Goal: Information Seeking & Learning: Understand process/instructions

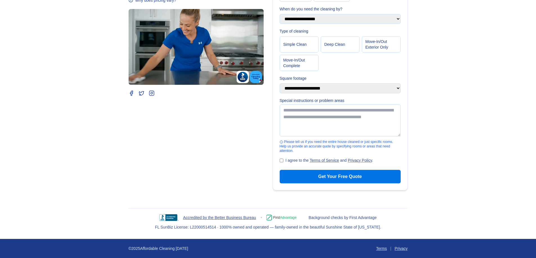
click at [333, 158] on link "Terms of Service" at bounding box center [324, 160] width 29 height 4
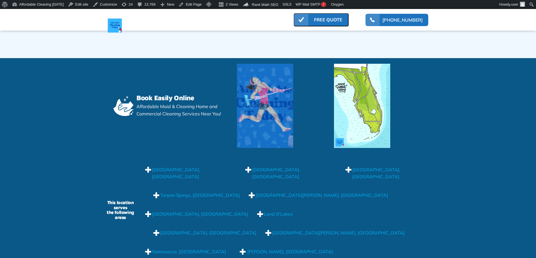
scroll to position [4801, 0]
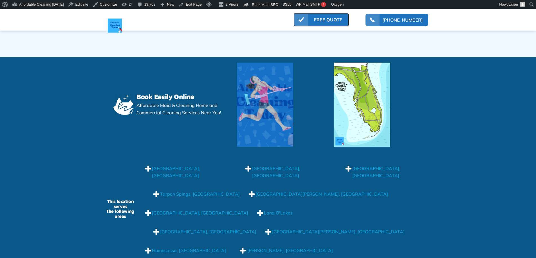
drag, startPoint x: 537, startPoint y: 17, endPoint x: 540, endPoint y: 272, distance: 255.1
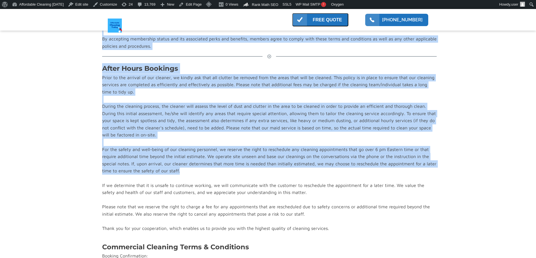
scroll to position [3909, 0]
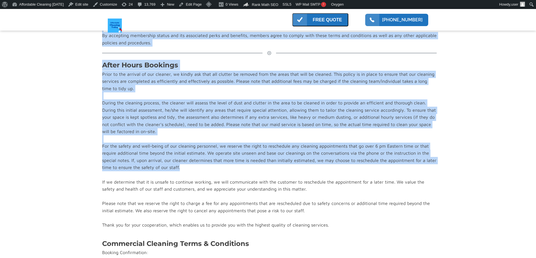
drag, startPoint x: 102, startPoint y: 68, endPoint x: 355, endPoint y: 178, distance: 276.6
click at [260, 132] on div "Prior to the arrival of our cleaner, we kindly ask that all clutter be removed …" at bounding box center [269, 150] width 334 height 158
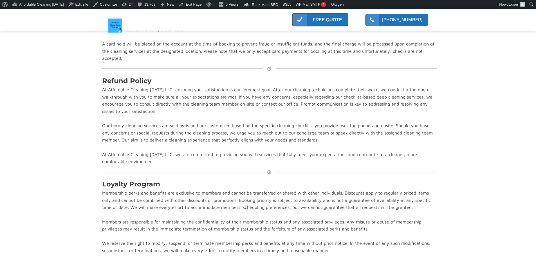
scroll to position [3684, 0]
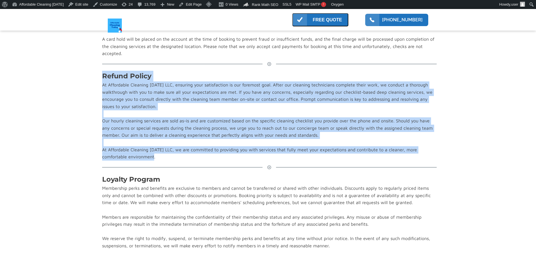
drag, startPoint x: 167, startPoint y: 167, endPoint x: 100, endPoint y: 82, distance: 107.9
copy div "Refund Policy At Affordable Cleaning Today LLC, ensuring your satisfaction is o…"
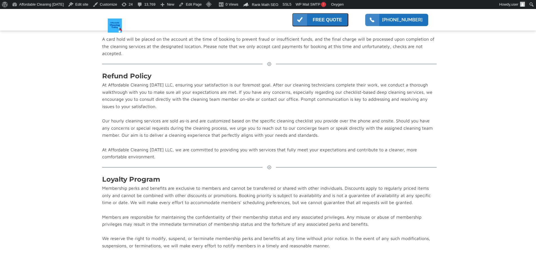
click at [204, 122] on div "At Affordable Cleaning Today LLC, ensuring your satisfaction is our foremost go…" at bounding box center [269, 121] width 334 height 79
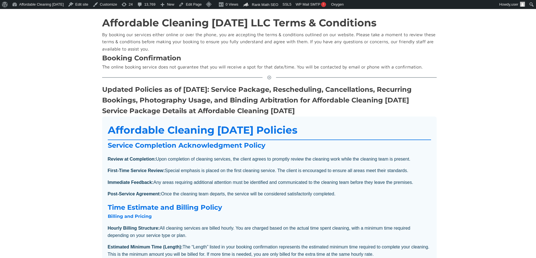
scroll to position [84, 0]
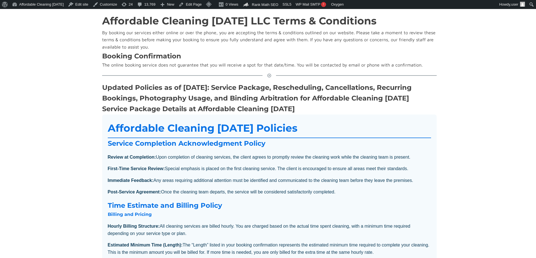
drag, startPoint x: 193, startPoint y: 157, endPoint x: 103, endPoint y: 139, distance: 91.2
copy div "Affordable Cleaning Today Policies Service Completion Acknowledgment Policy Rev…"
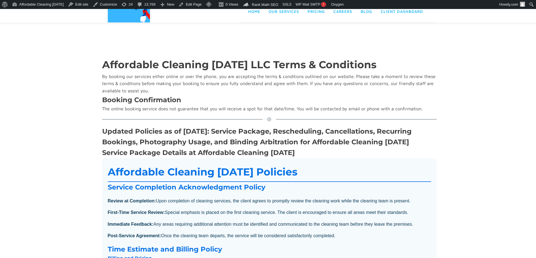
scroll to position [28, 0]
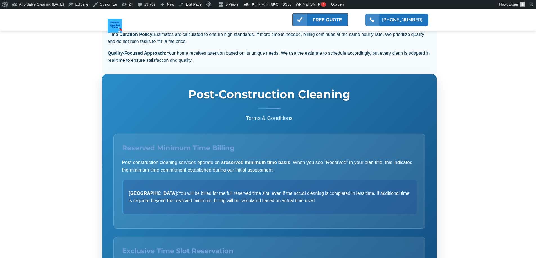
click at [247, 94] on div at bounding box center [269, 25] width 334 height 492
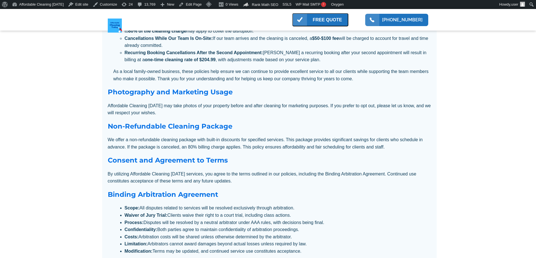
scroll to position [1406, 0]
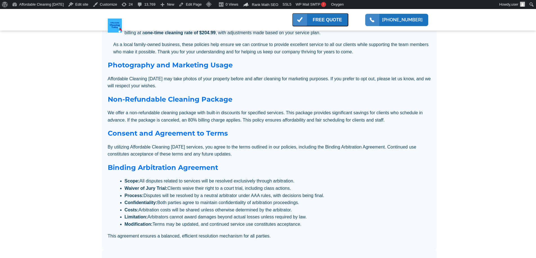
click at [251, 90] on p "Affordable Cleaning [DATE] may take photos of your property before and after cl…" at bounding box center [269, 82] width 323 height 14
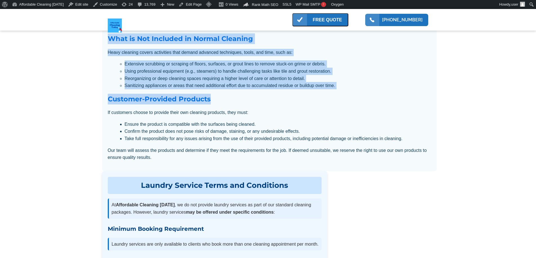
scroll to position [1968, 0]
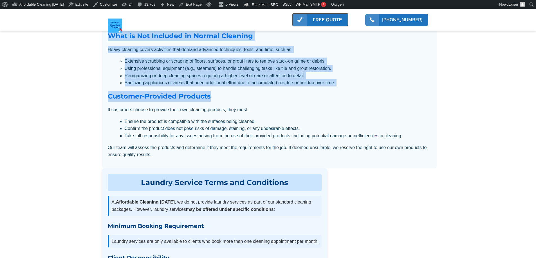
drag, startPoint x: 109, startPoint y: 46, endPoint x: 303, endPoint y: 165, distance: 228.1
copy div "Heavy Cleaning Terms and Conditions At Affordable Cleaning Today , we distingui…"
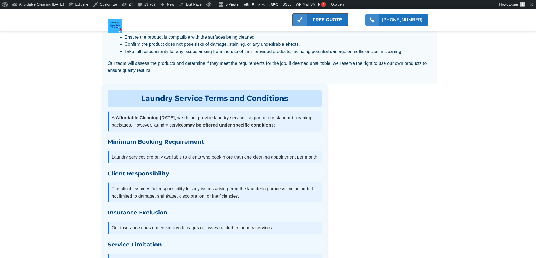
click at [89, 138] on section "Affordable Cleaning Today LLC Terms & Conditions By booking our services either…" at bounding box center [268, 186] width 536 height 4364
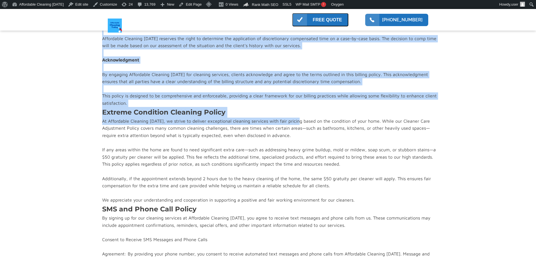
scroll to position [2559, 0]
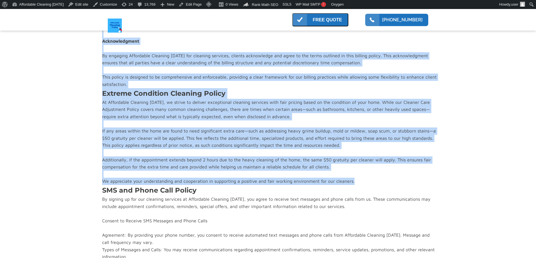
drag, startPoint x: 100, startPoint y: 77, endPoint x: 391, endPoint y: 191, distance: 312.7
copy div "Billing Policy Hourly Billing for Cleaning Services All cleaning services provi…"
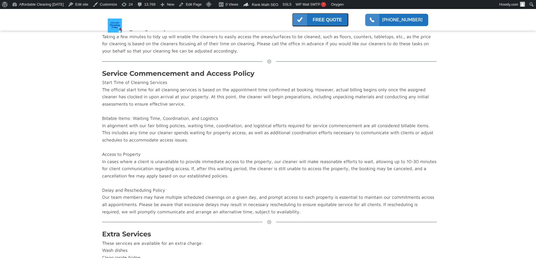
scroll to position [3290, 0]
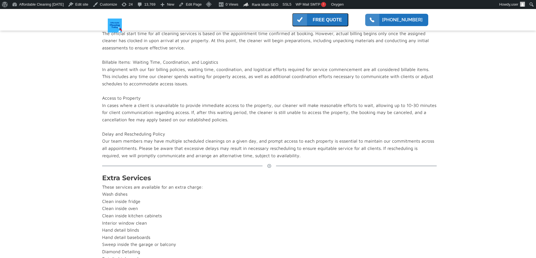
click at [272, 103] on div "Start Time of Cleaning Services The official start time for all cleaning servic…" at bounding box center [269, 91] width 334 height 137
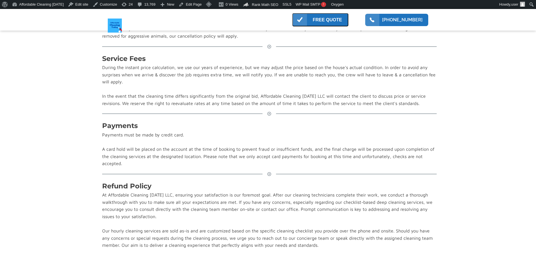
scroll to position [3571, 0]
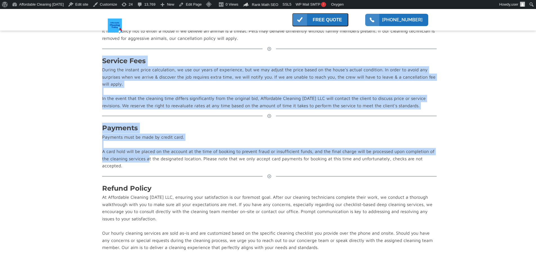
drag, startPoint x: 148, startPoint y: 173, endPoint x: 103, endPoint y: 71, distance: 112.1
click at [129, 118] on div at bounding box center [269, 116] width 334 height 4
click at [148, 161] on div "Payments must be made by credit card. A card hold will be placed on the account…" at bounding box center [269, 152] width 334 height 36
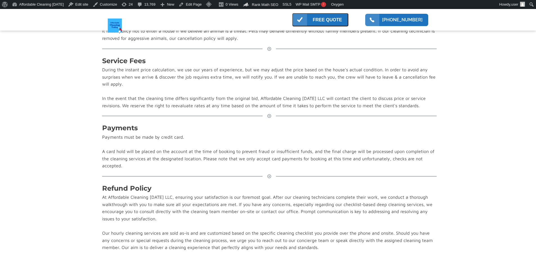
click at [177, 170] on div "Payments must be made by credit card. A card hold will be placed on the account…" at bounding box center [269, 152] width 334 height 36
click at [193, 3] on link "Edit Page" at bounding box center [189, 4] width 27 height 9
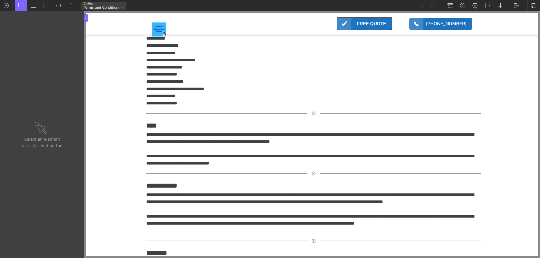
scroll to position [3543, 0]
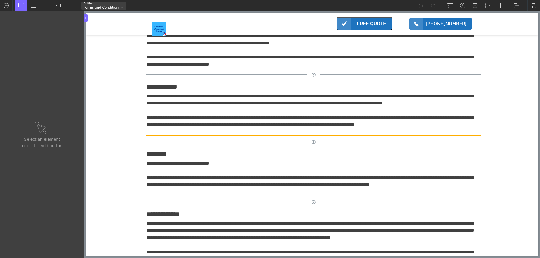
click at [219, 103] on div "**********" at bounding box center [313, 114] width 334 height 43
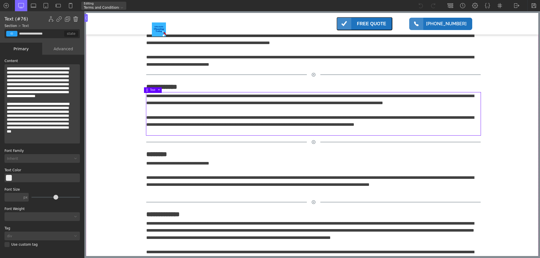
click at [75, 21] on img at bounding box center [76, 19] width 6 height 6
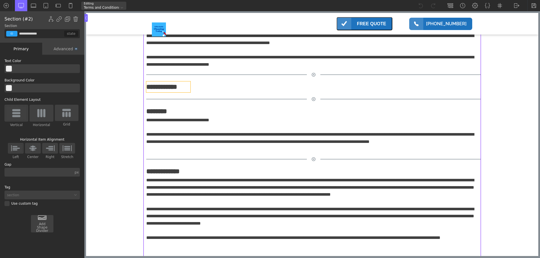
click at [165, 89] on h3 "**********" at bounding box center [168, 87] width 44 height 11
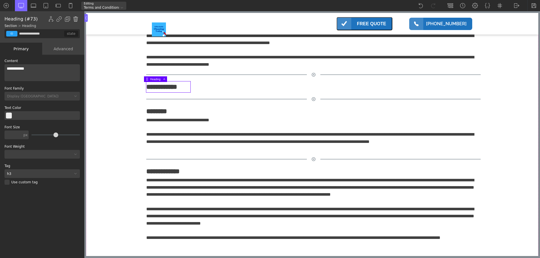
click at [77, 21] on img at bounding box center [76, 19] width 6 height 6
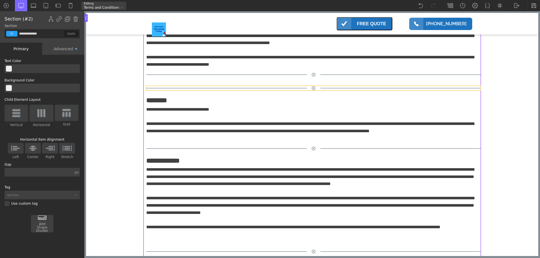
click at [170, 90] on div at bounding box center [313, 88] width 334 height 4
type input "**********"
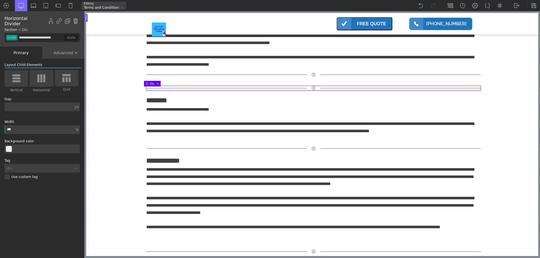
click at [76, 20] on img at bounding box center [76, 21] width 6 height 6
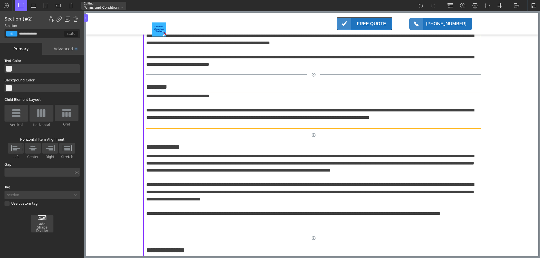
click at [165, 119] on div "**********" at bounding box center [313, 111] width 334 height 36
type input "**********"
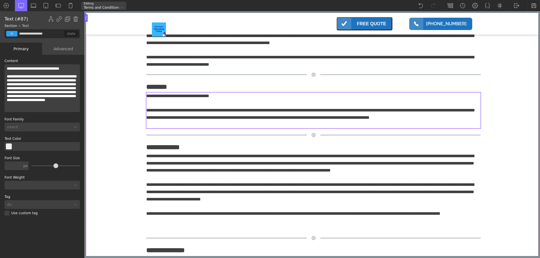
click at [165, 119] on div "**********" at bounding box center [313, 111] width 334 height 36
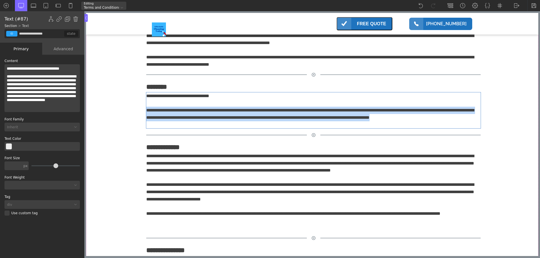
click at [165, 119] on div "**********" at bounding box center [313, 111] width 334 height 36
click at [165, 118] on div "**********" at bounding box center [313, 111] width 334 height 36
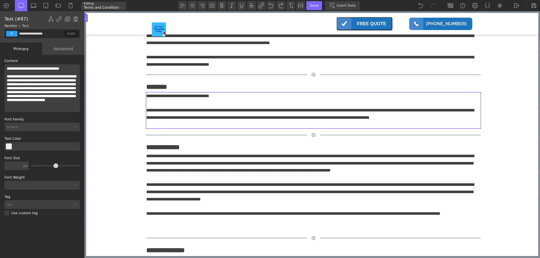
click at [169, 105] on div "**********" at bounding box center [313, 111] width 334 height 36
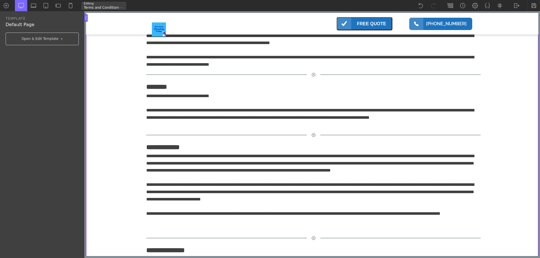
click at [154, 91] on h3 "********" at bounding box center [163, 87] width 35 height 11
type input "**********"
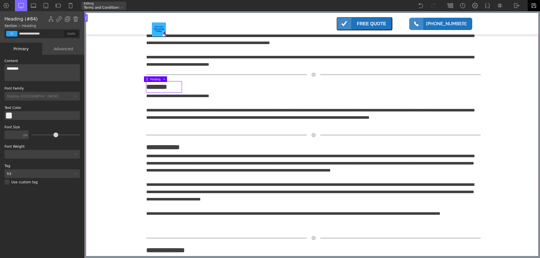
click at [530, 6] on div at bounding box center [533, 5] width 13 height 11
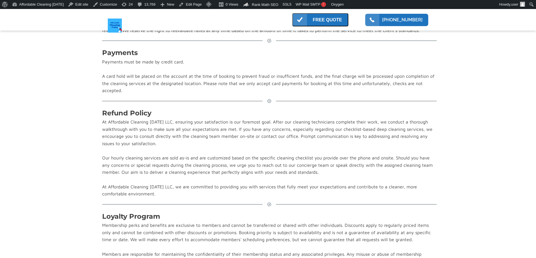
scroll to position [3656, 0]
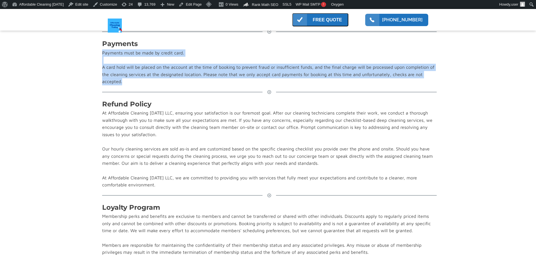
drag, startPoint x: 150, startPoint y: 93, endPoint x: 99, endPoint y: 63, distance: 59.0
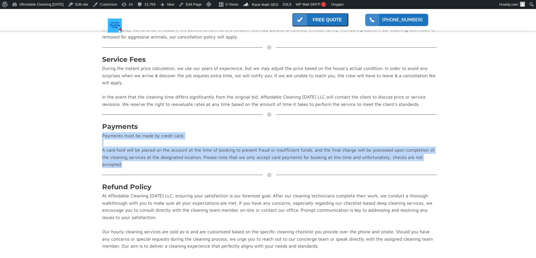
scroll to position [3571, 0]
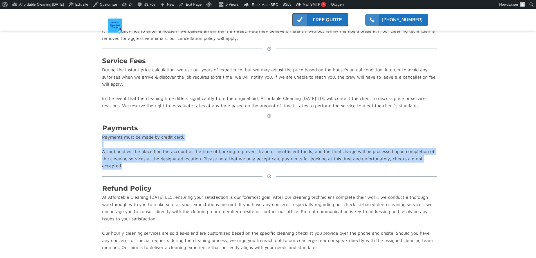
click at [150, 157] on div "Payments must be made by credit card. A card hold will be placed on the account…" at bounding box center [269, 152] width 334 height 36
drag, startPoint x: 126, startPoint y: 175, endPoint x: 93, endPoint y: 137, distance: 50.7
copy div "Payments Payments must be made by credit card. A card hold will be placed on th…"
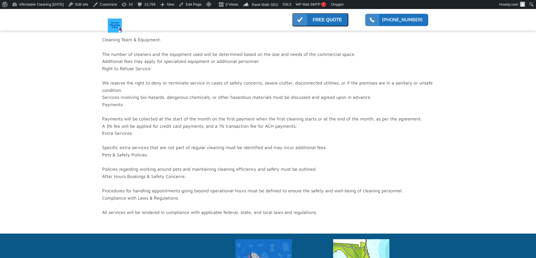
scroll to position [4190, 0]
